Goal: Information Seeking & Learning: Learn about a topic

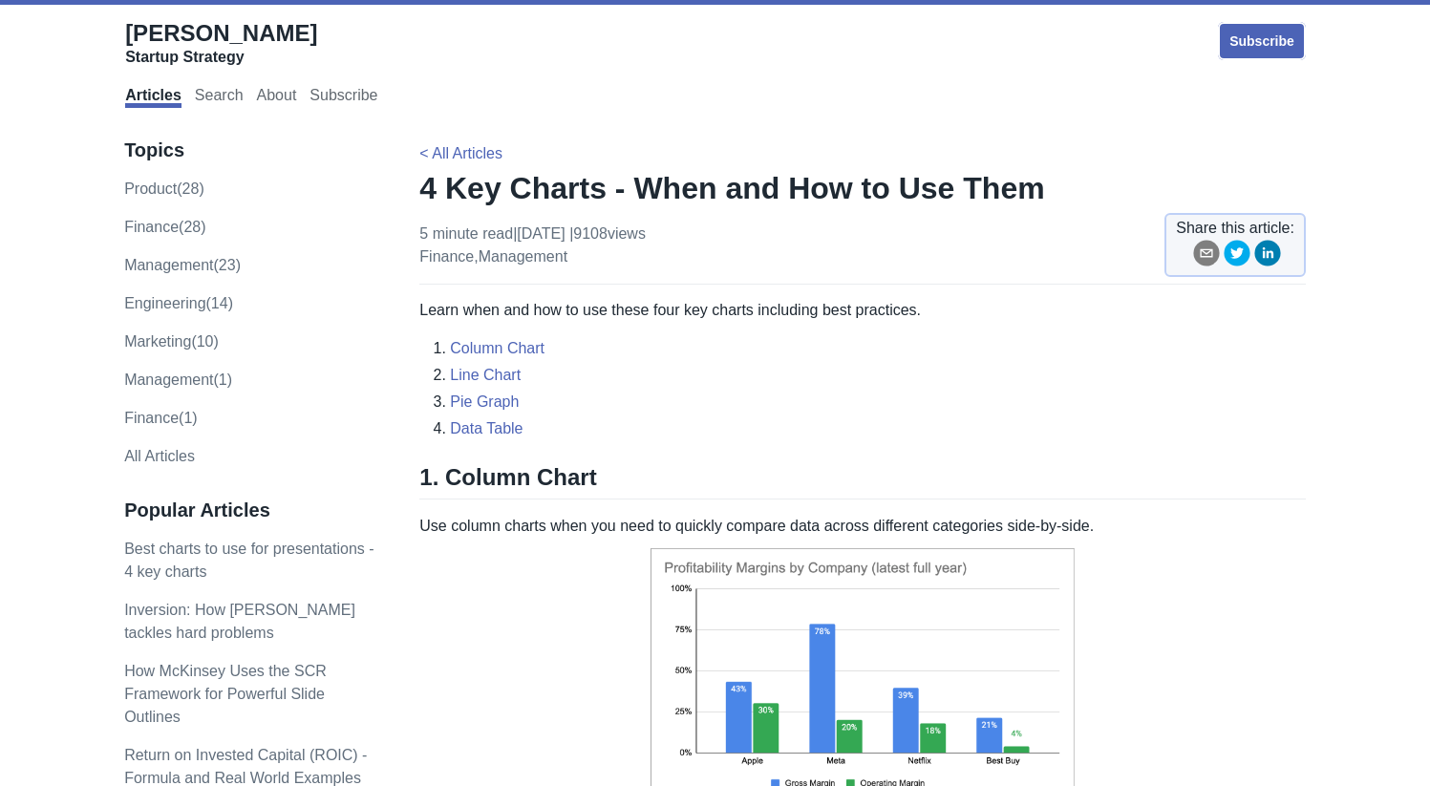
scroll to position [171, 0]
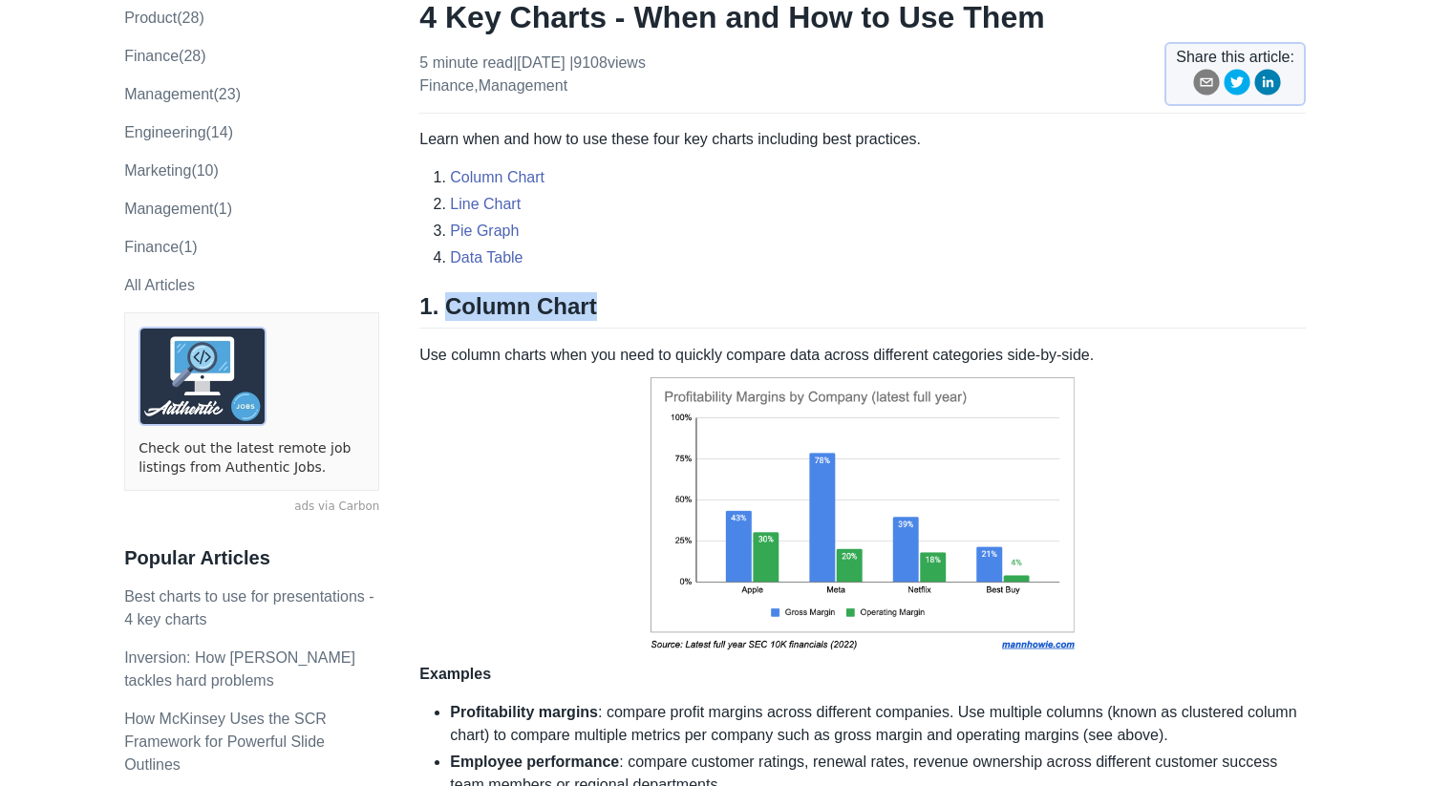
drag, startPoint x: 440, startPoint y: 305, endPoint x: 598, endPoint y: 295, distance: 157.9
click at [598, 295] on h2 "1. Column Chart" at bounding box center [862, 310] width 887 height 36
copy h2 "Column Chart"
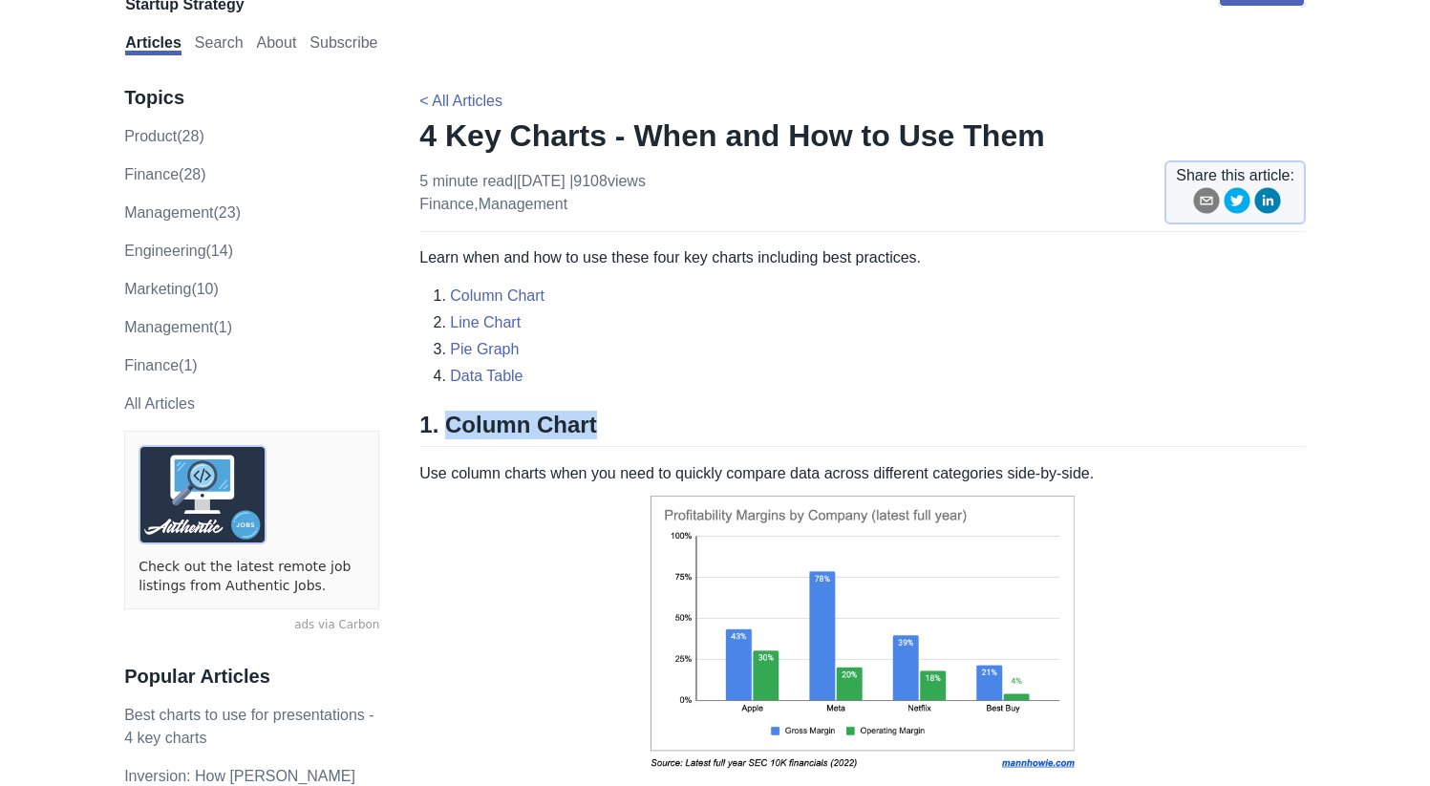
scroll to position [0, 0]
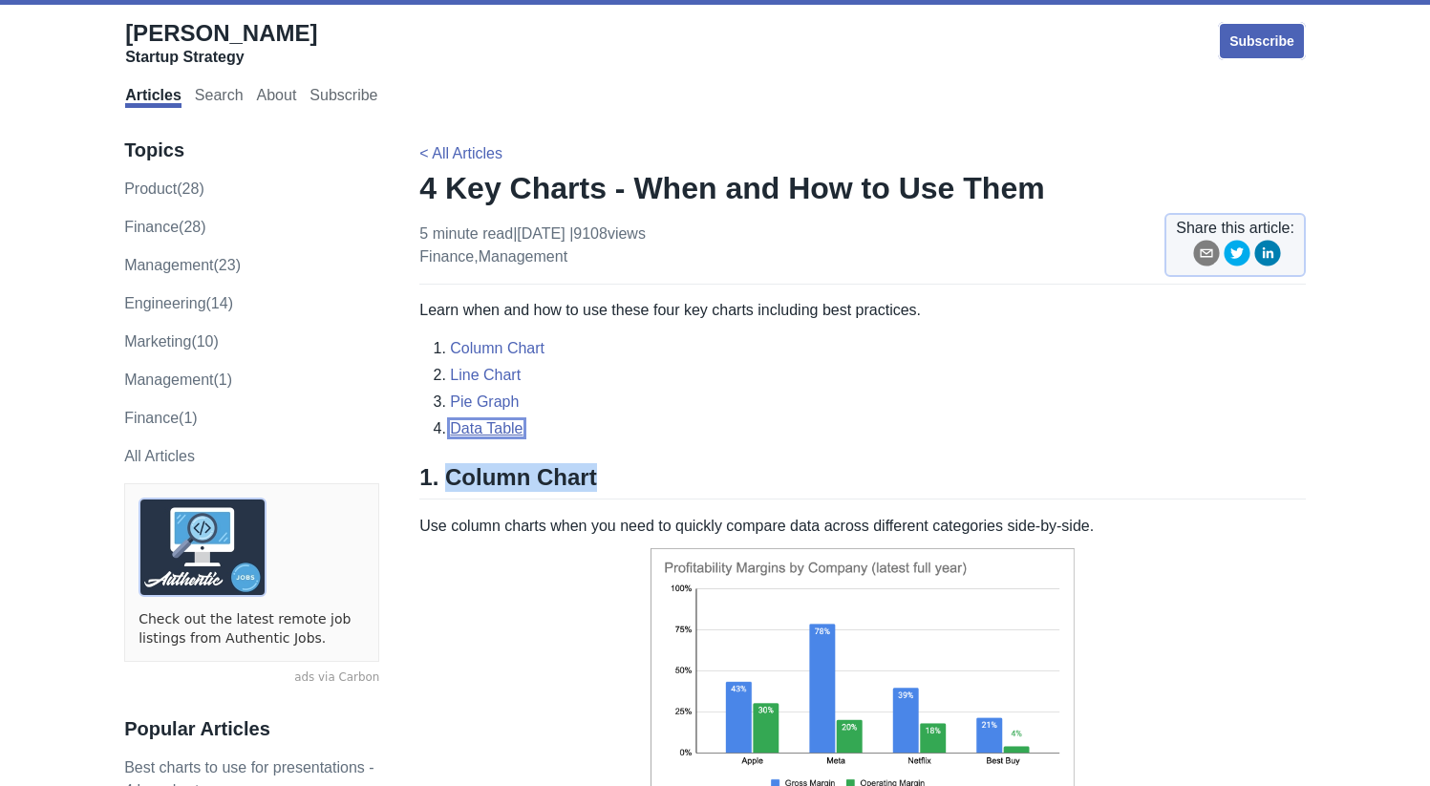
click at [482, 429] on link "Data Table" at bounding box center [486, 428] width 73 height 16
click at [472, 380] on link "Line Chart" at bounding box center [485, 375] width 71 height 16
click at [481, 358] on li "Column Chart" at bounding box center [878, 348] width 856 height 23
click at [482, 354] on link "Column Chart" at bounding box center [497, 348] width 95 height 16
click at [531, 189] on h1 "4 Key Charts - When and How to Use Them" at bounding box center [862, 188] width 887 height 38
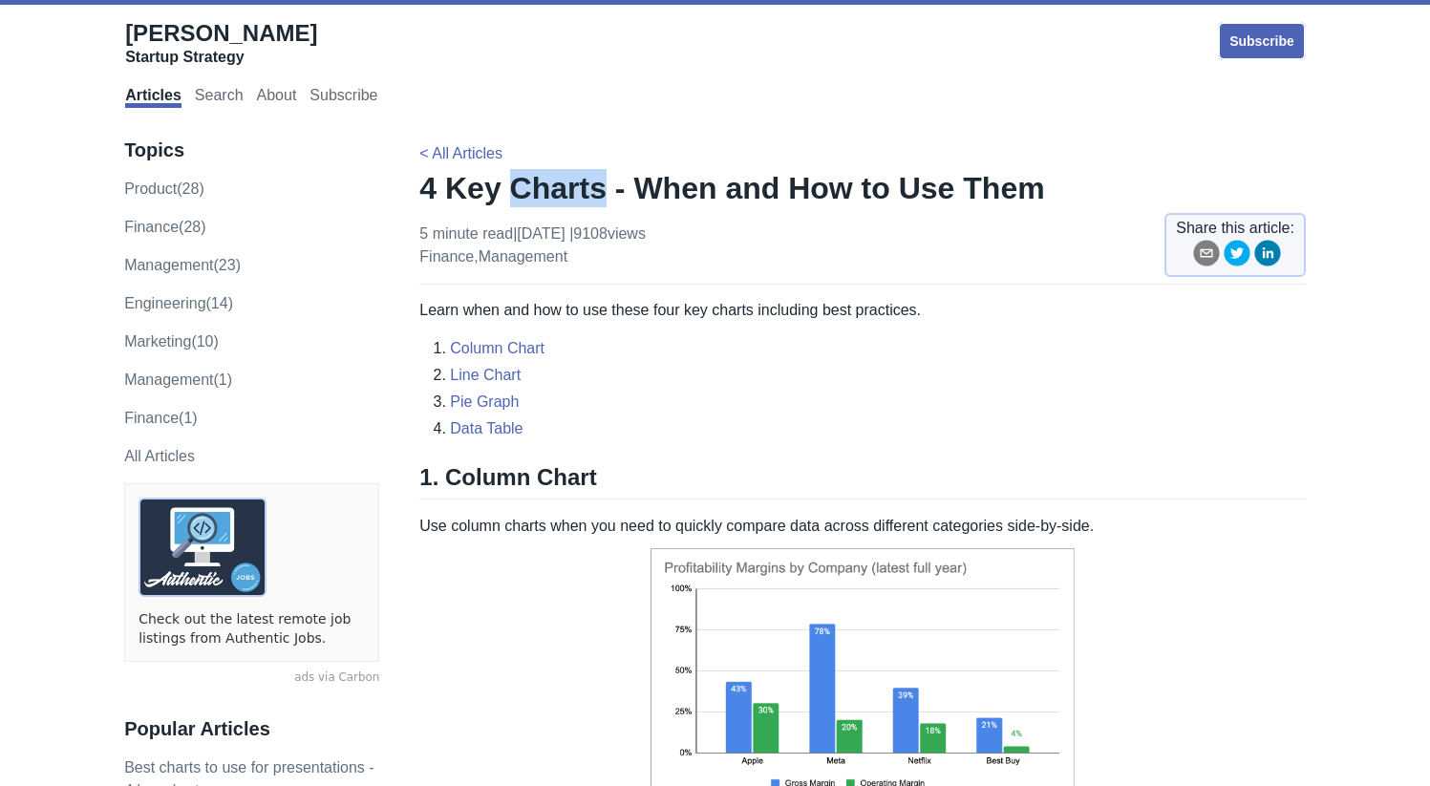
click at [531, 189] on h1 "4 Key Charts - When and How to Use Them" at bounding box center [862, 188] width 887 height 38
copy h1 "Charts"
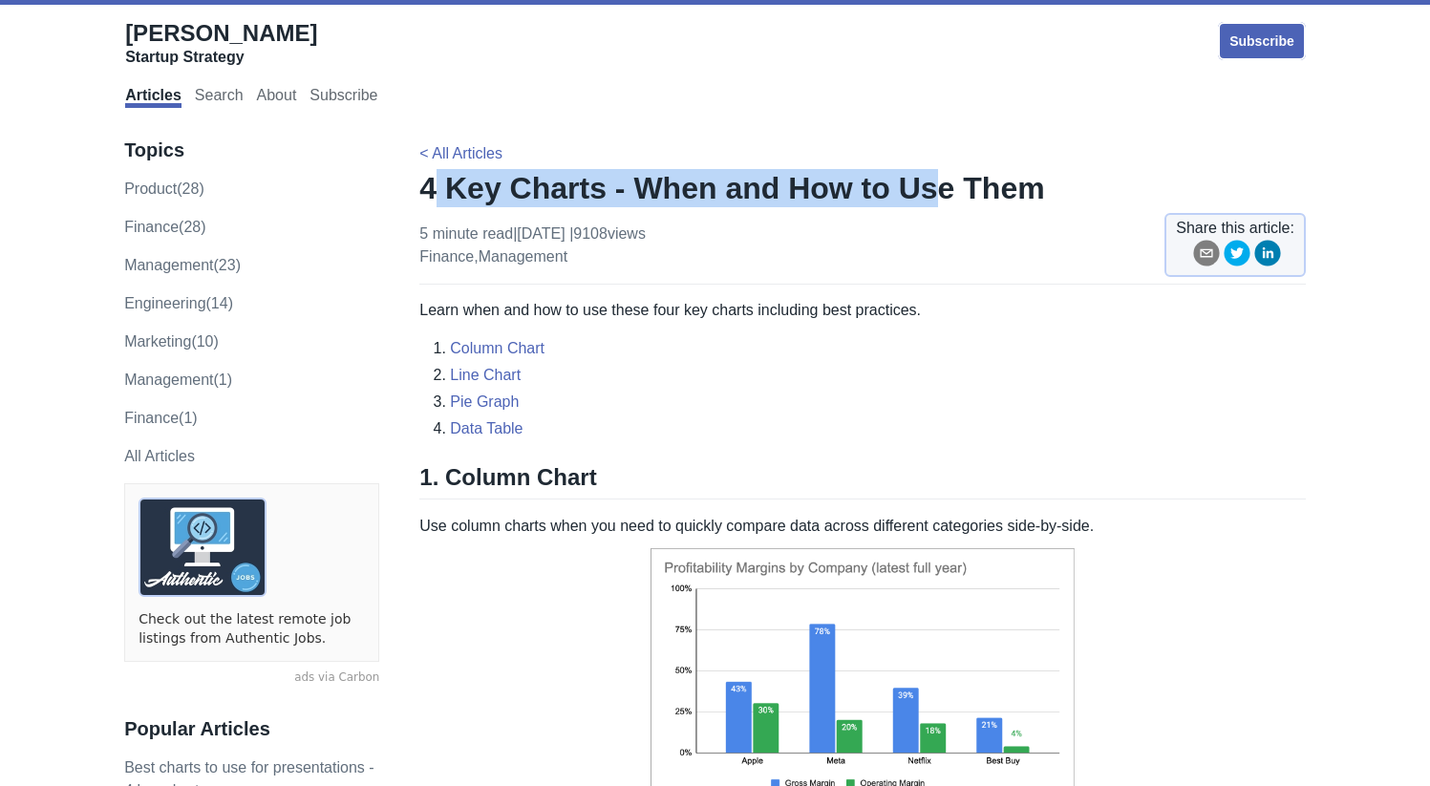
drag, startPoint x: 433, startPoint y: 194, endPoint x: 911, endPoint y: 192, distance: 478.7
click at [911, 192] on h1 "4 Key Charts - When and How to Use Them" at bounding box center [862, 188] width 887 height 38
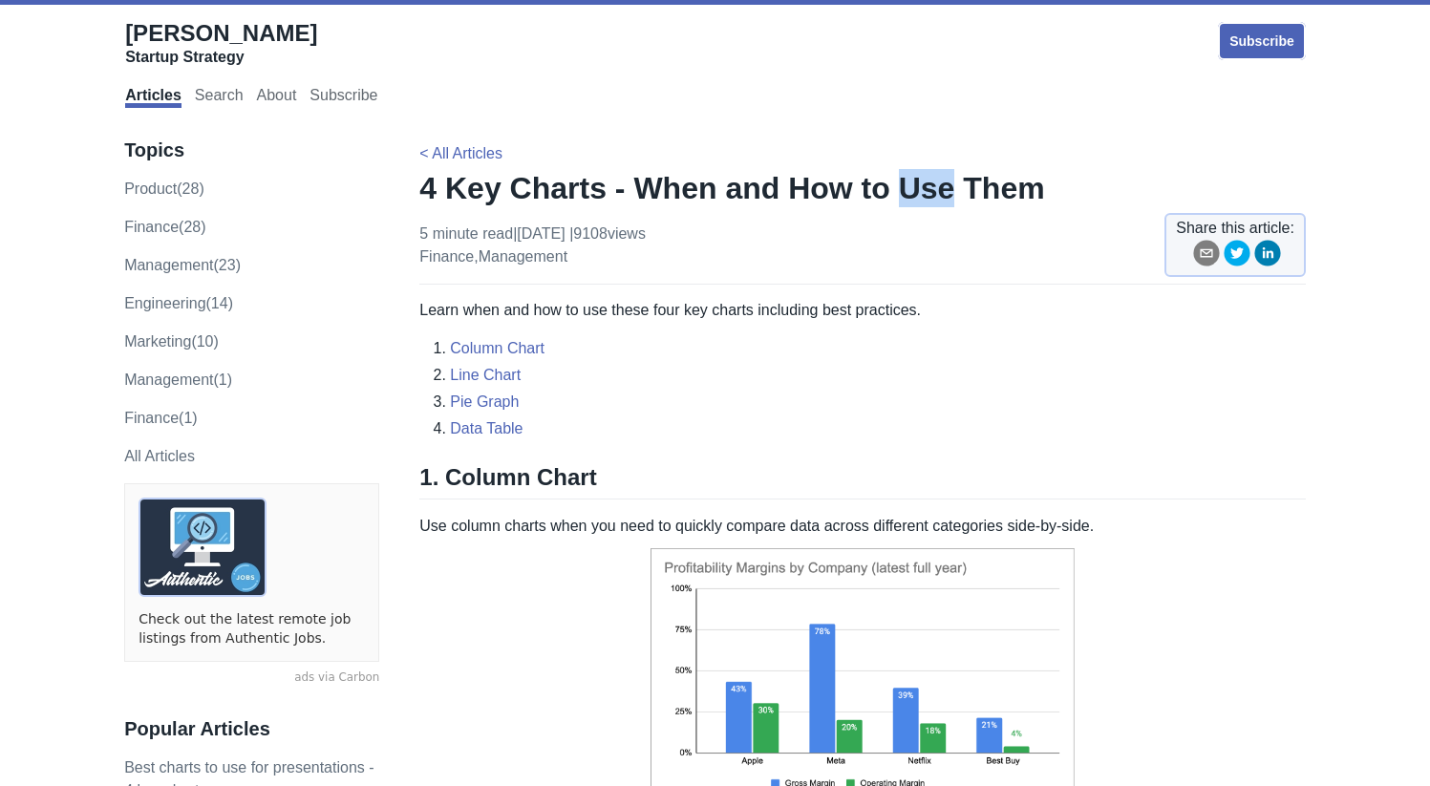
click at [911, 192] on h1 "4 Key Charts - When and How to Use Them" at bounding box center [862, 188] width 887 height 38
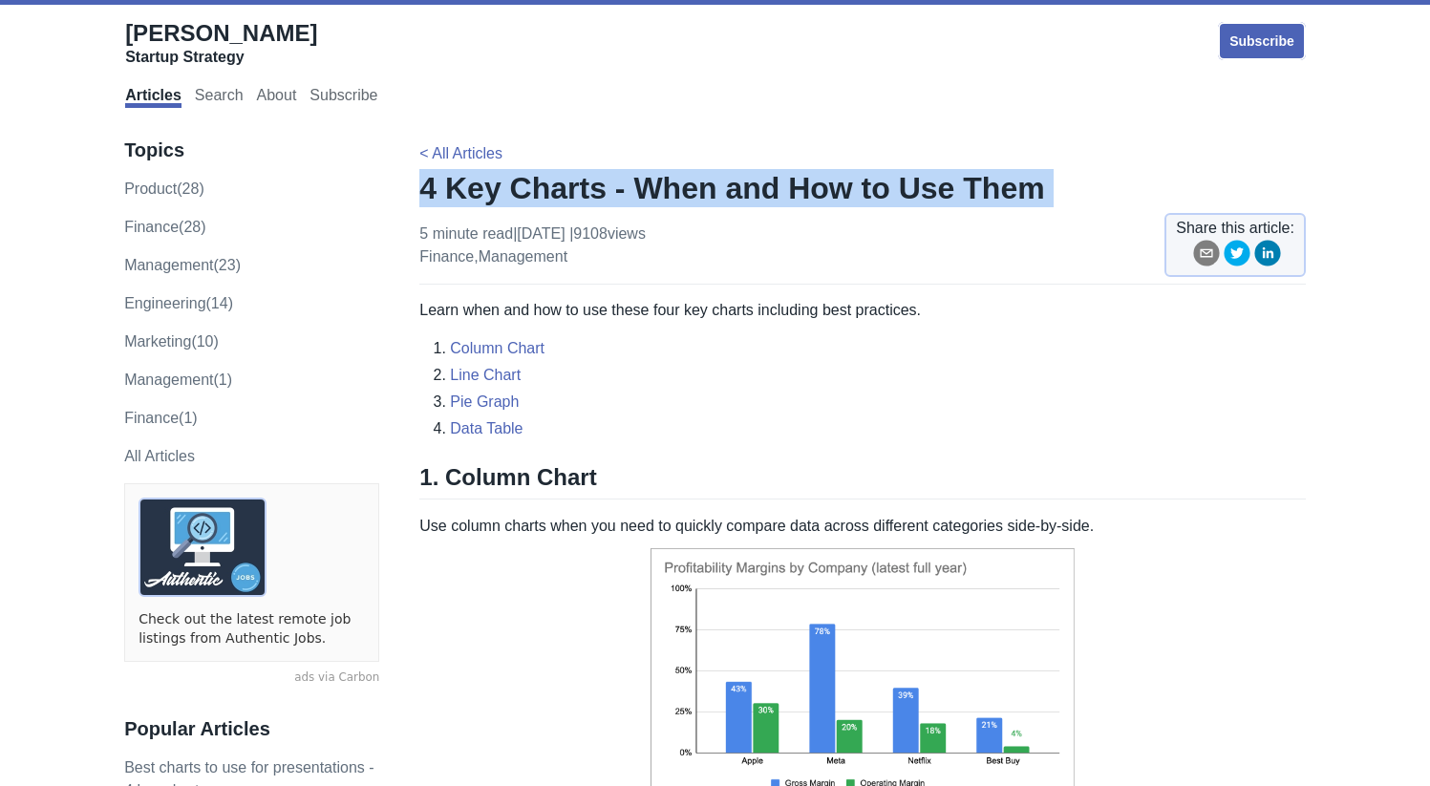
click at [911, 192] on h1 "4 Key Charts - When and How to Use Them" at bounding box center [862, 188] width 887 height 38
click at [1004, 181] on h1 "4 Key Charts - When and How to Use Them" at bounding box center [862, 188] width 887 height 38
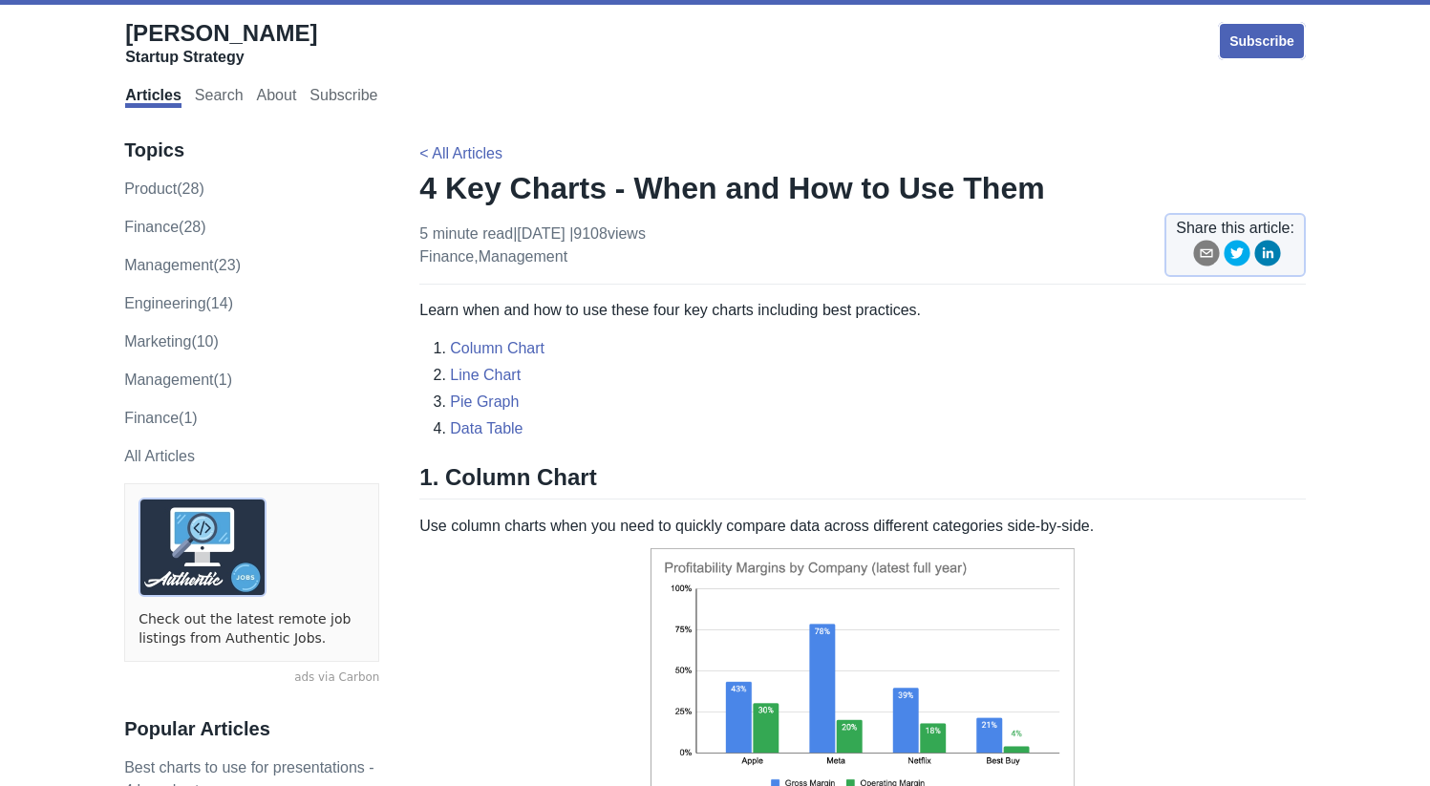
drag, startPoint x: 482, startPoint y: 193, endPoint x: 1005, endPoint y: 200, distance: 522.6
click at [1005, 200] on h1 "4 Key Charts - When and How to Use Them" at bounding box center [862, 188] width 887 height 38
drag, startPoint x: 426, startPoint y: 195, endPoint x: 462, endPoint y: 180, distance: 39.4
click at [433, 196] on h1 "4 Key Charts - When and How to Use Them" at bounding box center [862, 188] width 887 height 38
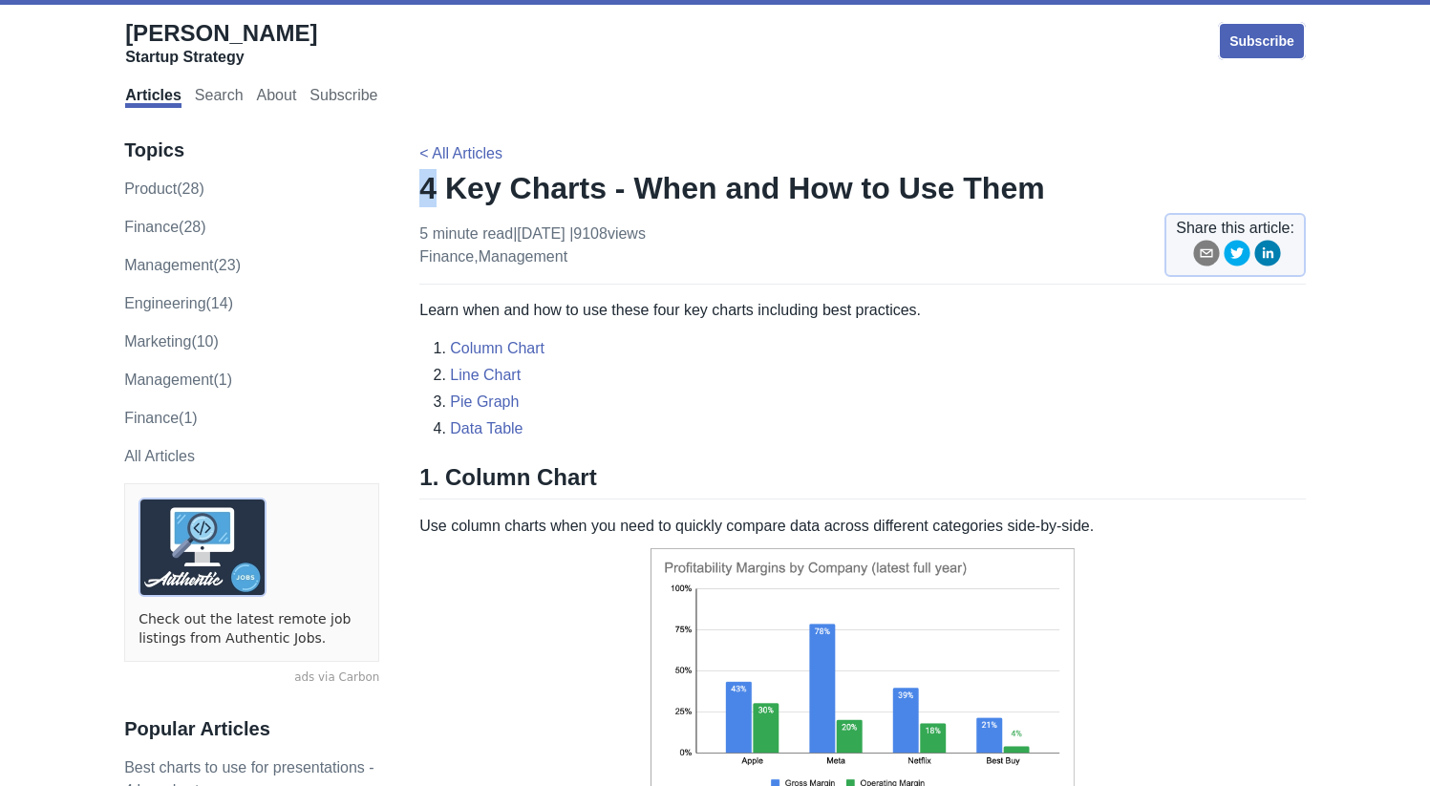
click at [441, 183] on h1 "4 Key Charts - When and How to Use Them" at bounding box center [862, 188] width 887 height 38
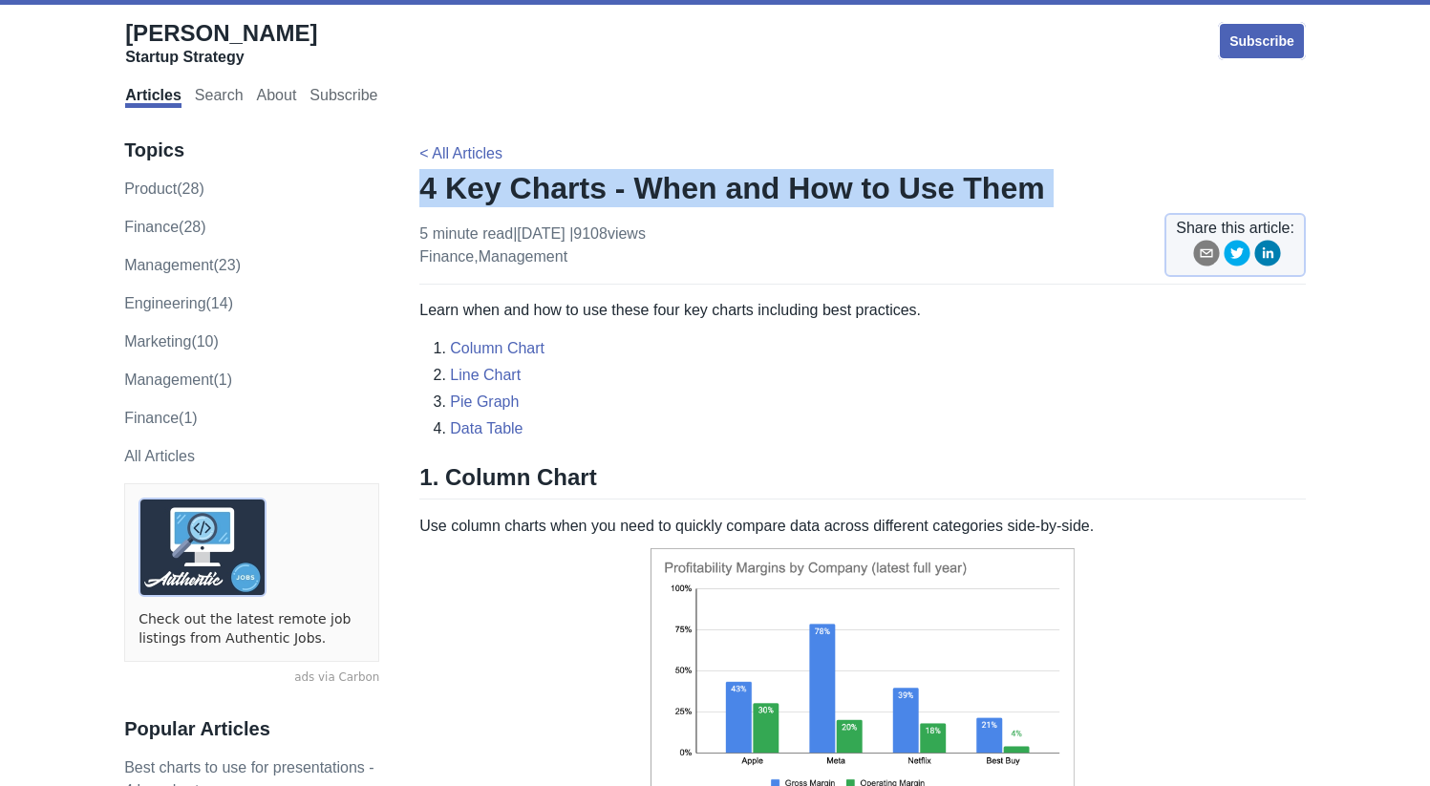
click at [441, 183] on h1 "4 Key Charts - When and How to Use Them" at bounding box center [862, 188] width 887 height 38
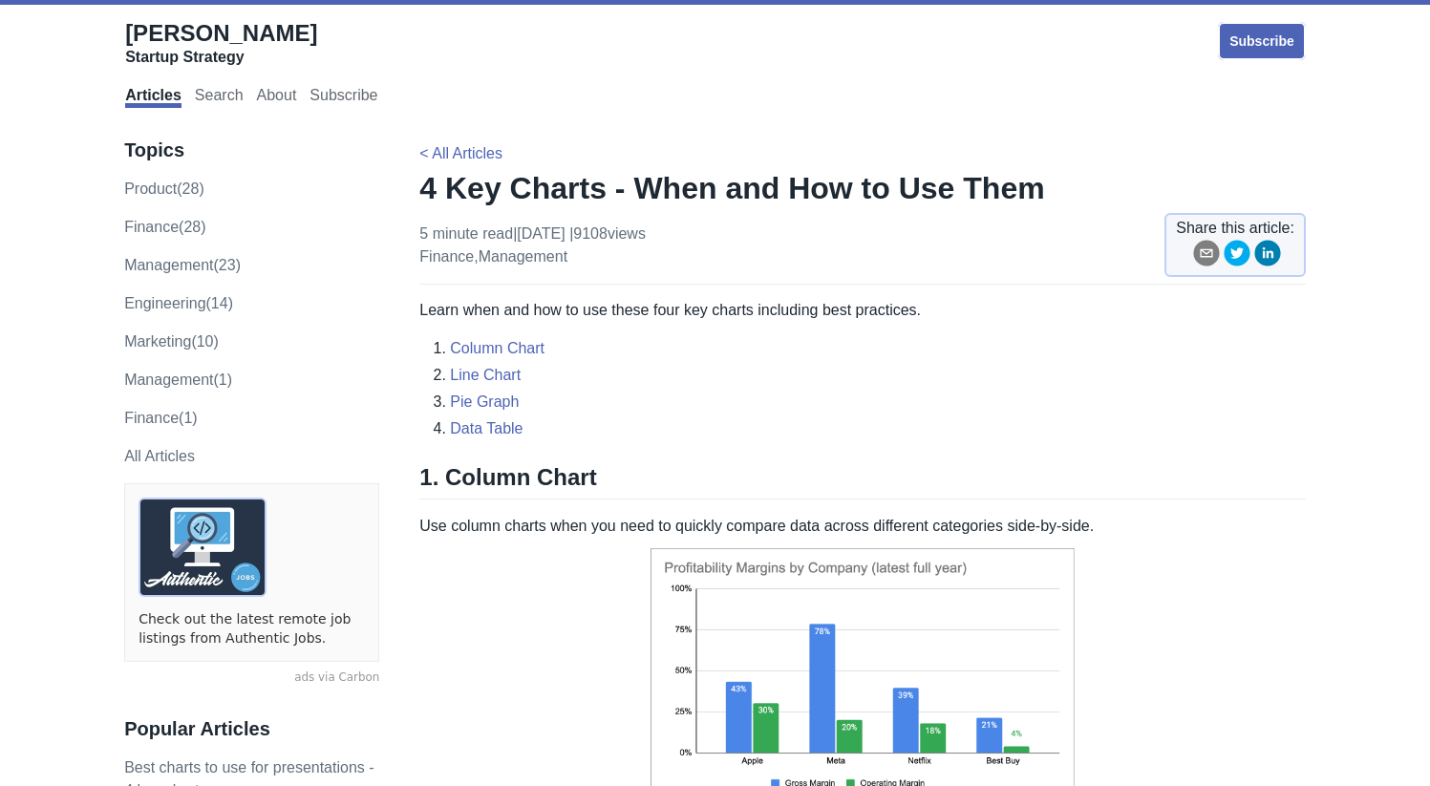
click at [566, 198] on h1 "4 Key Charts - When and How to Use Them" at bounding box center [862, 188] width 887 height 38
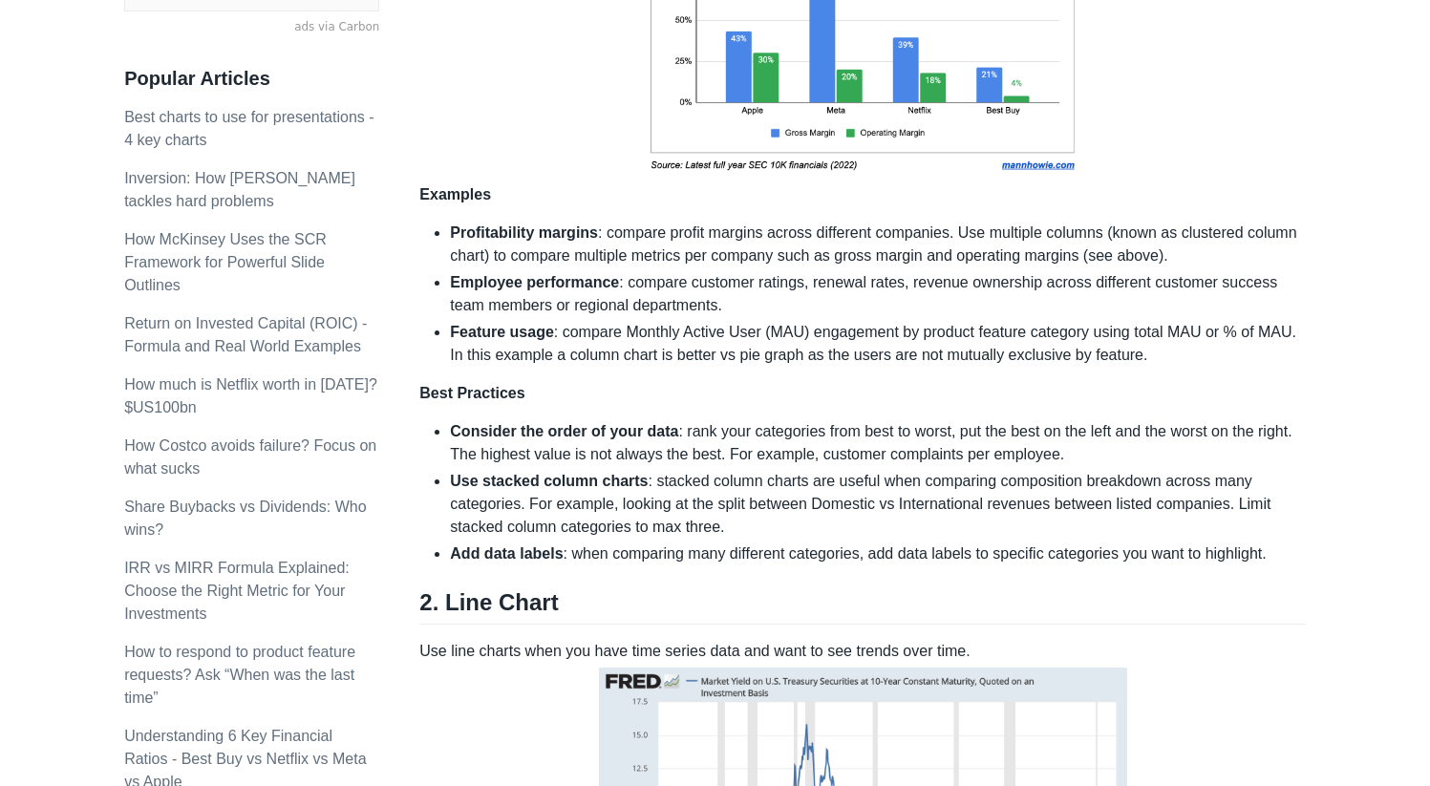
scroll to position [653, 0]
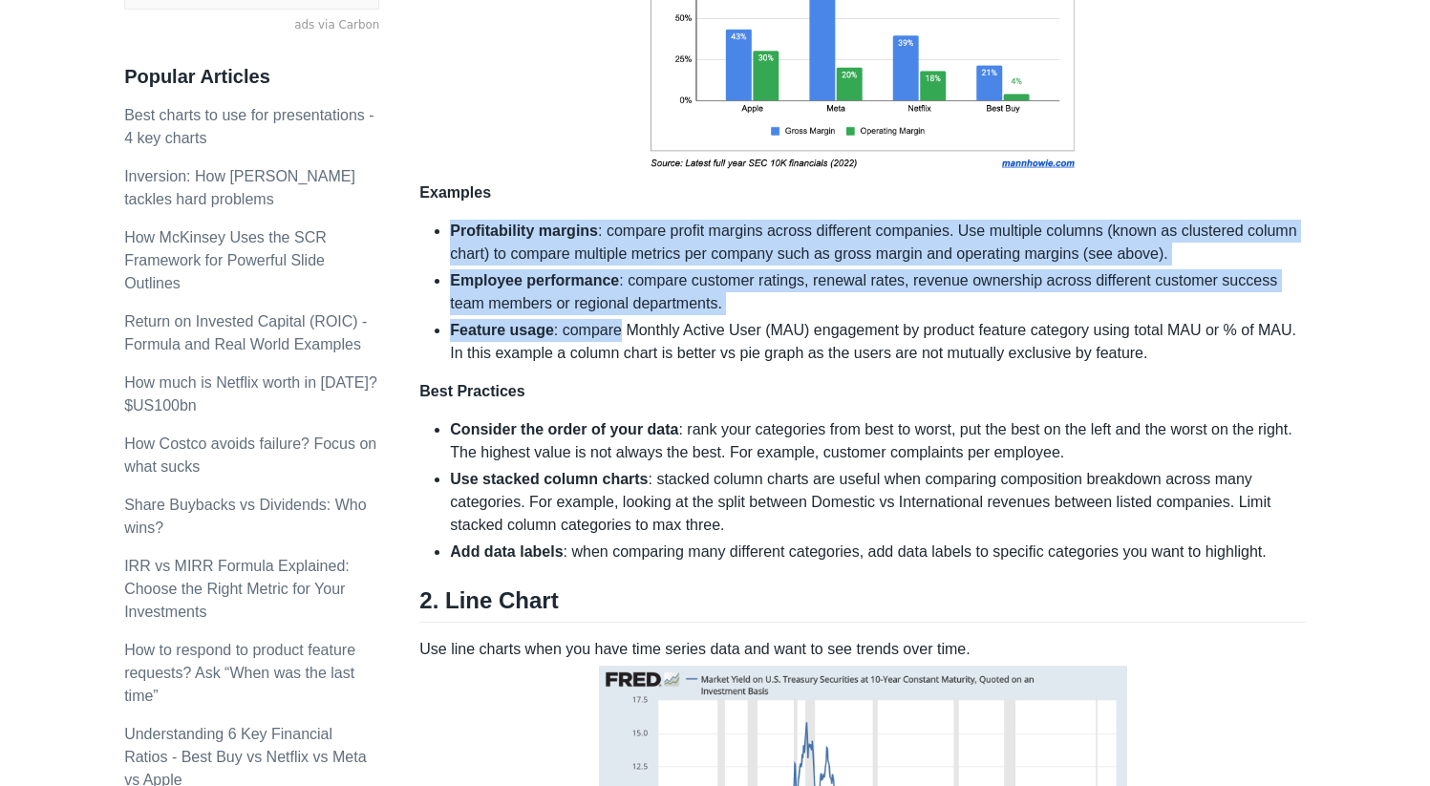
drag, startPoint x: 579, startPoint y: 303, endPoint x: 619, endPoint y: 332, distance: 49.9
click at [619, 332] on li "Feature usage : compare Monthly Active User (MAU) engagement by product feature…" at bounding box center [878, 342] width 856 height 46
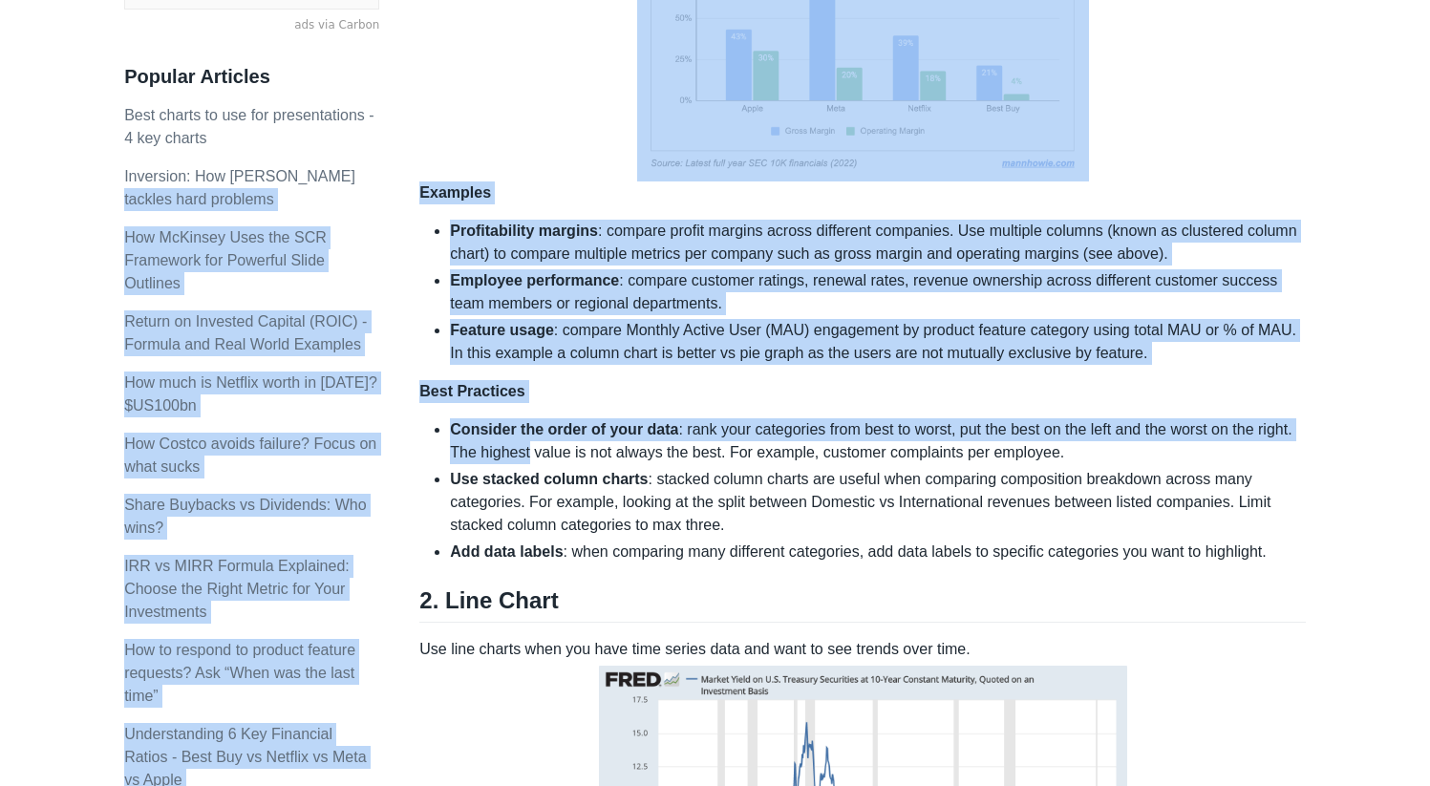
drag, startPoint x: 434, startPoint y: 215, endPoint x: 573, endPoint y: 452, distance: 274.9
click at [573, 452] on li "Consider the order of your data : rank your categories from best to worst, put …" at bounding box center [878, 441] width 856 height 46
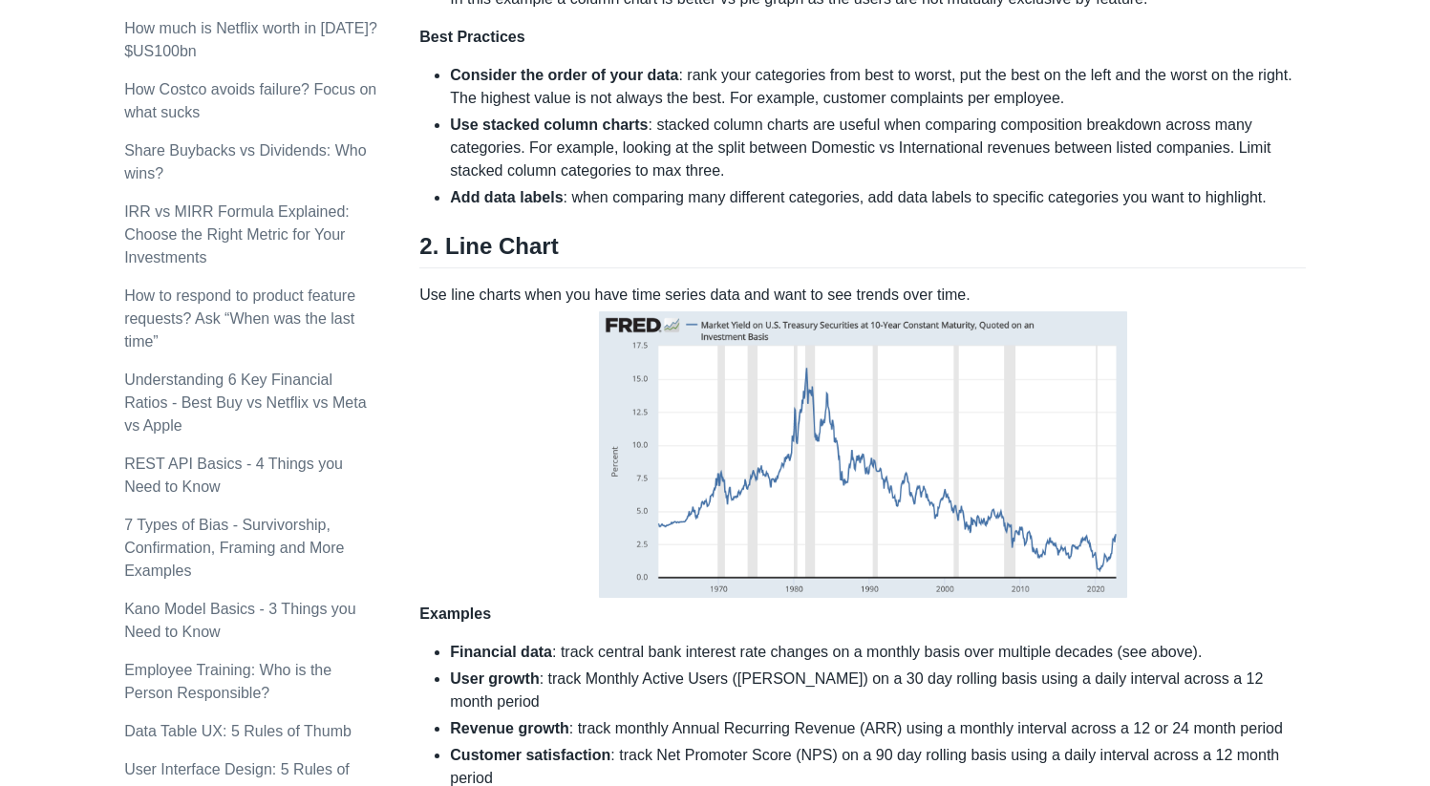
scroll to position [1011, 0]
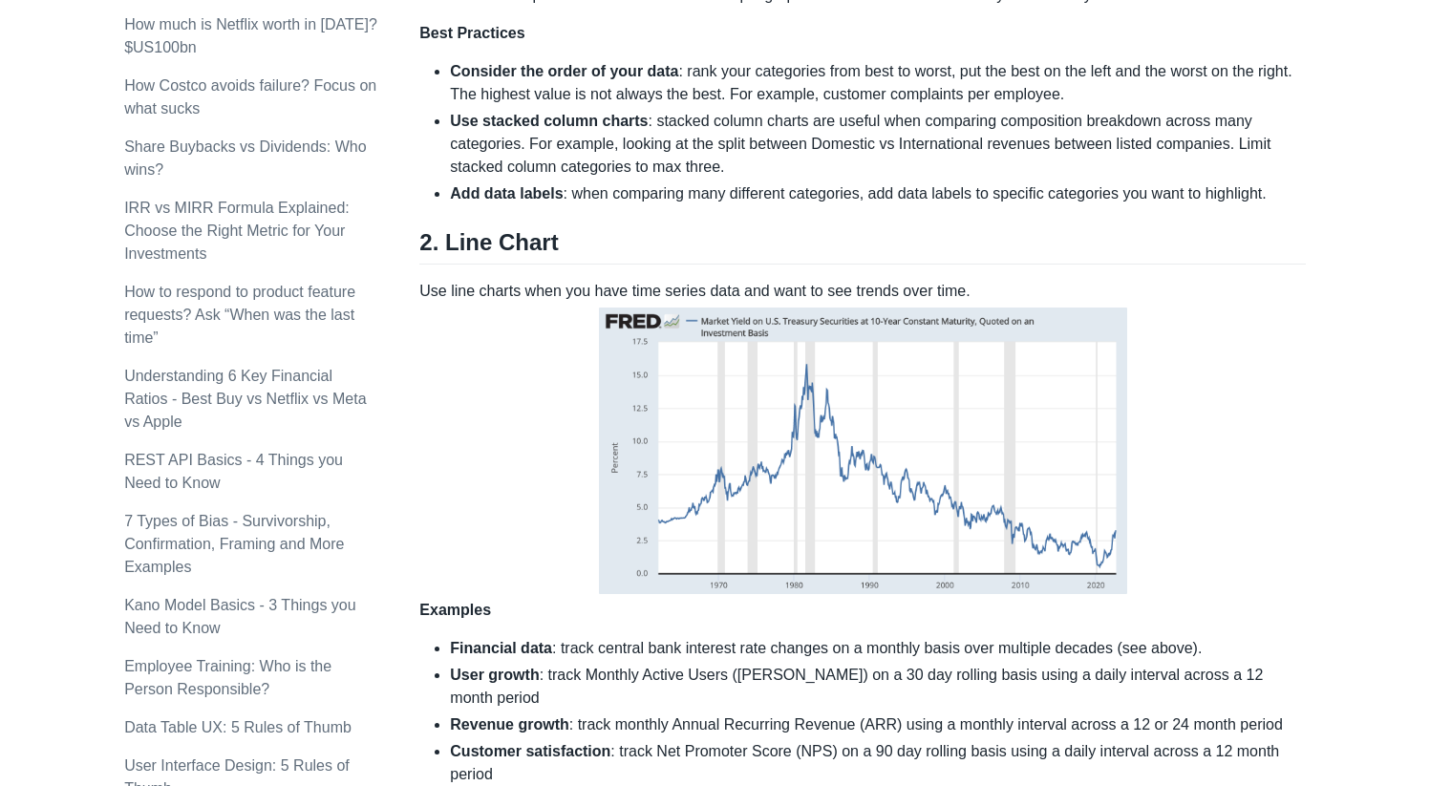
click at [468, 283] on p "Use line charts when you have time series data and want to see trends over time…" at bounding box center [862, 451] width 887 height 342
click at [670, 258] on h2 "2. Line Chart" at bounding box center [862, 246] width 887 height 36
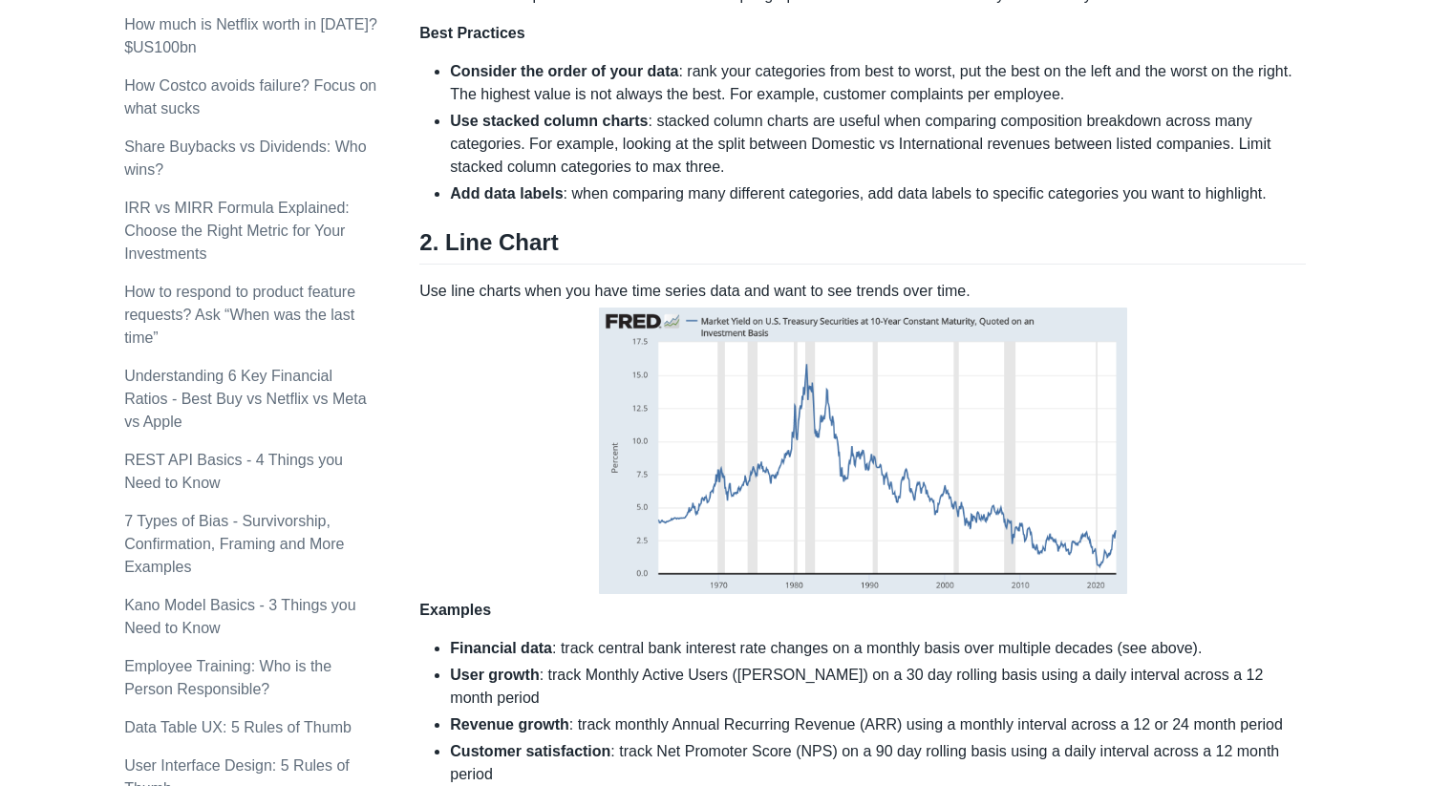
click at [669, 363] on img at bounding box center [863, 451] width 538 height 296
click at [504, 292] on p "Use line charts when you have time series data and want to see trends over time…" at bounding box center [862, 451] width 887 height 342
